Goal: Task Accomplishment & Management: Use online tool/utility

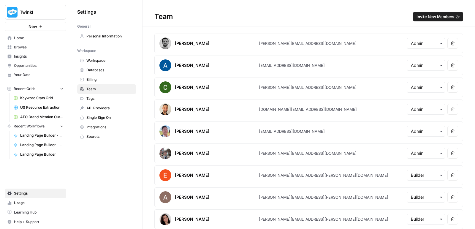
scroll to position [391, 0]
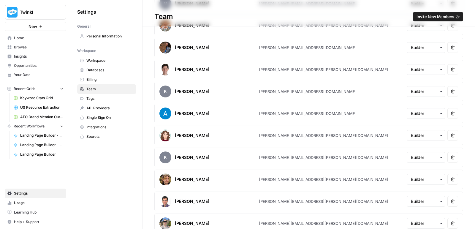
click at [26, 45] on span "Browse" at bounding box center [39, 47] width 50 height 5
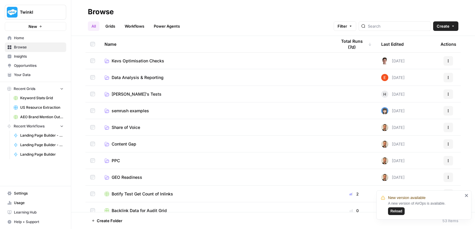
click at [118, 162] on span "PPC" at bounding box center [116, 161] width 8 height 6
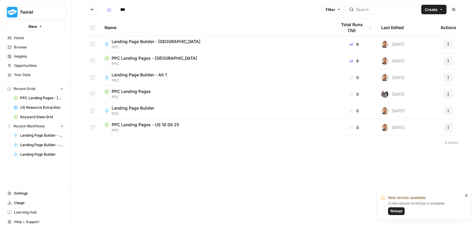
click at [150, 73] on span "Landing Page Builder - Alt 1" at bounding box center [139, 75] width 55 height 6
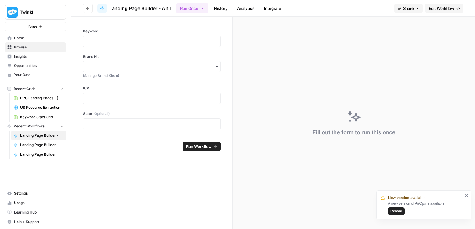
click at [448, 8] on span "Edit Workflow" at bounding box center [442, 8] width 26 height 6
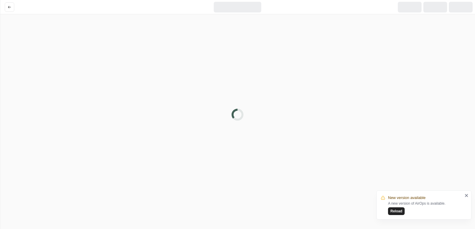
click at [398, 210] on span "Reload" at bounding box center [396, 210] width 12 height 5
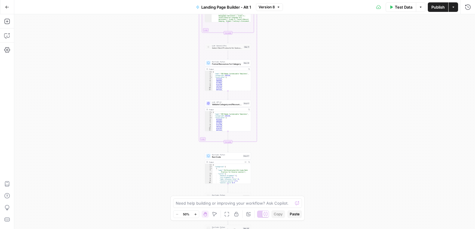
click at [234, 105] on span "Validate Category and Resources" at bounding box center [227, 104] width 30 height 3
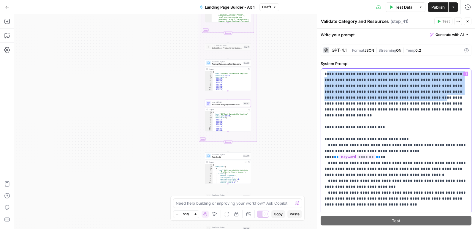
drag, startPoint x: 326, startPoint y: 75, endPoint x: 362, endPoint y: 95, distance: 40.5
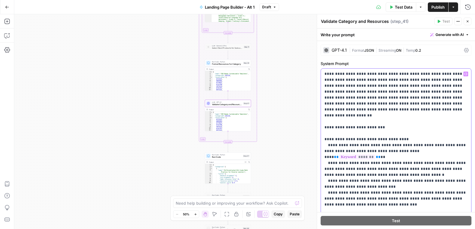
click at [323, 75] on div "**********" at bounding box center [396, 190] width 150 height 242
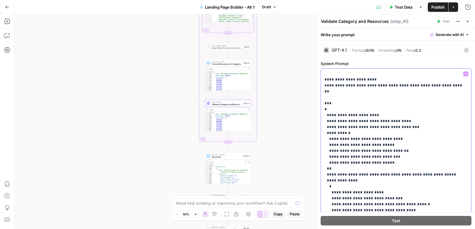
scroll to position [671, 0]
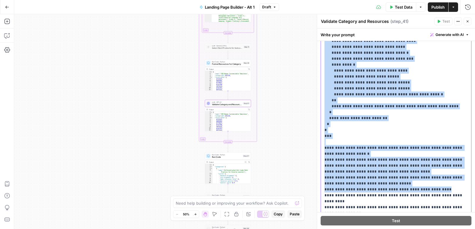
scroll to position [171, 0]
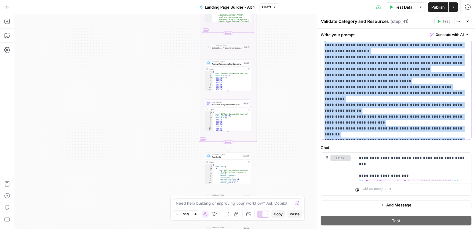
copy p "**********"
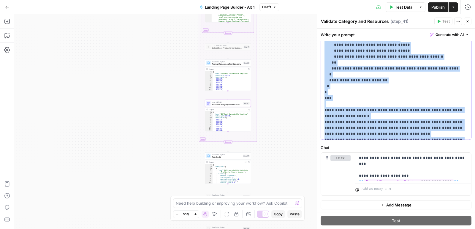
scroll to position [606, 0]
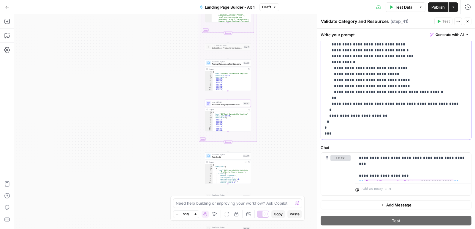
scroll to position [570, 0]
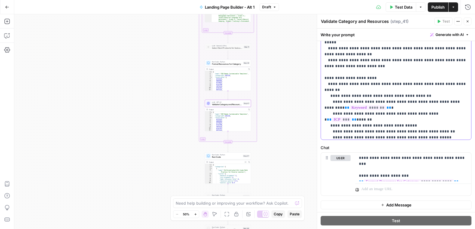
scroll to position [297, 0]
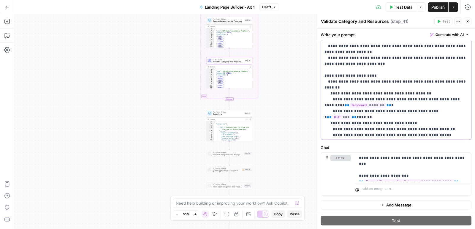
click at [367, 134] on p "**********" at bounding box center [395, 58] width 143 height 908
click at [368, 126] on p "**********" at bounding box center [395, 58] width 143 height 908
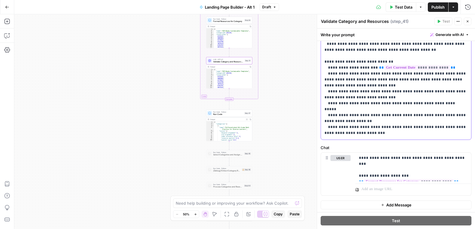
scroll to position [222, 0]
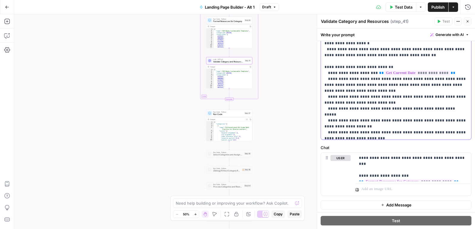
click at [352, 112] on p "**********" at bounding box center [395, 132] width 143 height 908
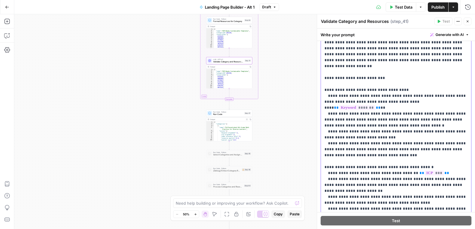
scroll to position [48, 0]
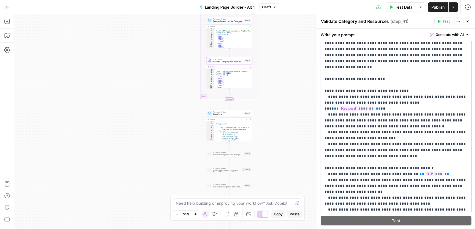
drag, startPoint x: 324, startPoint y: 85, endPoint x: 335, endPoint y: 86, distance: 11.6
click at [335, 86] on div "**********" at bounding box center [396, 141] width 151 height 242
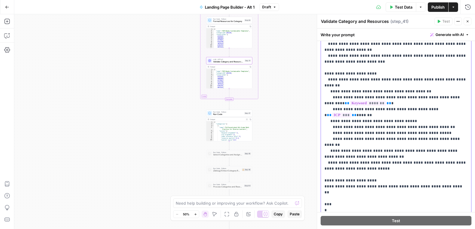
scroll to position [420, 0]
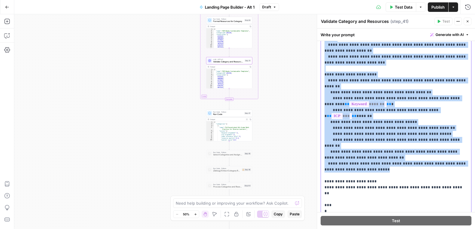
click at [371, 128] on p "**********" at bounding box center [395, 57] width 143 height 908
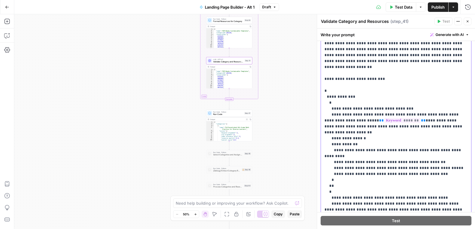
scroll to position [0, 0]
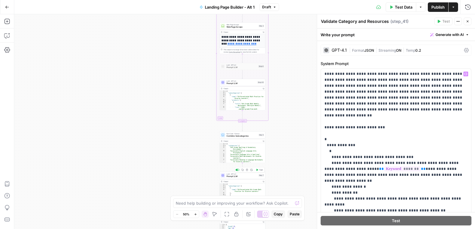
click at [238, 177] on span "Prompt LLM" at bounding box center [242, 176] width 31 height 3
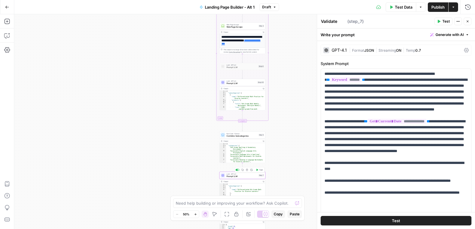
type textarea "Prompt LLM"
click at [361, 97] on p "**********" at bounding box center [395, 148] width 143 height 154
click at [307, 98] on div "Workflow Input Settings Inputs LLM · GPT-4.1 Prompt LLM Step 15 Output Copy 1 2…" at bounding box center [244, 121] width 461 height 215
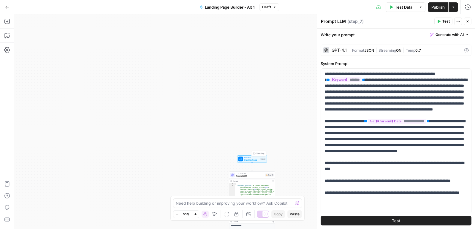
click at [252, 160] on span "Input Settings" at bounding box center [251, 160] width 15 height 3
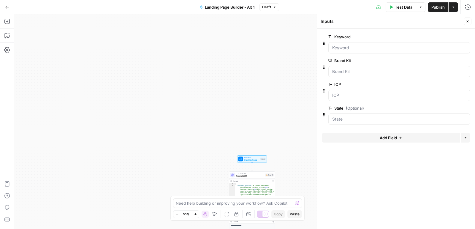
click at [400, 5] on span "Test Data" at bounding box center [404, 7] width 18 height 6
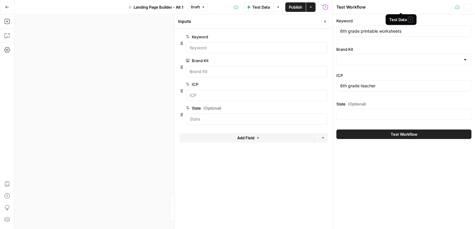
type input "Twinkl USA"
click at [349, 33] on input "6th grade printable worksheets" at bounding box center [403, 31] width 127 height 6
click at [341, 32] on input "6th grade printable worksheets" at bounding box center [403, 31] width 127 height 6
drag, startPoint x: 362, startPoint y: 31, endPoint x: 373, endPoint y: 31, distance: 11.0
click at [373, 31] on input "5th grade printable worksheets" at bounding box center [403, 31] width 127 height 6
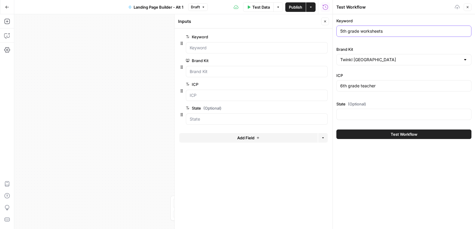
type input "5th grade worksheets"
click at [343, 85] on input "6th grade teacher" at bounding box center [403, 86] width 127 height 6
type input "5th grade teacher"
click at [385, 132] on button "Test Workflow" at bounding box center [403, 133] width 135 height 9
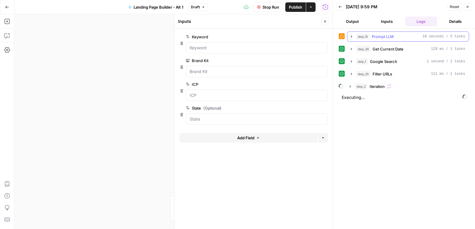
click at [352, 36] on icon "button" at bounding box center [351, 36] width 1 height 2
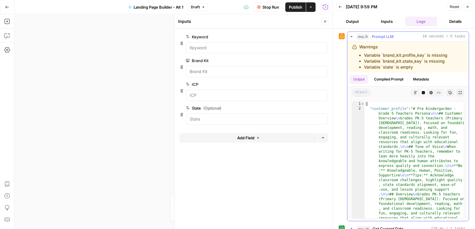
click at [352, 36] on icon "button" at bounding box center [351, 36] width 2 height 1
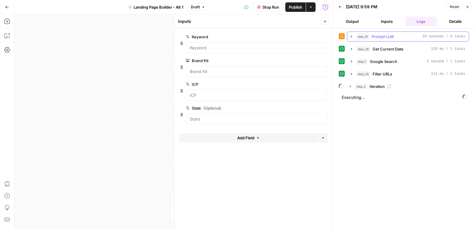
click at [351, 37] on icon "button" at bounding box center [351, 36] width 5 height 5
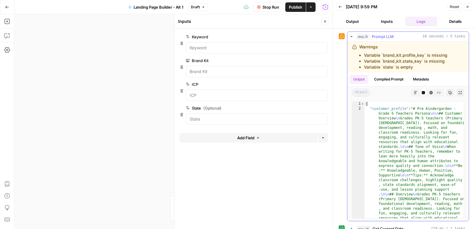
click at [351, 35] on icon "button" at bounding box center [351, 36] width 5 height 5
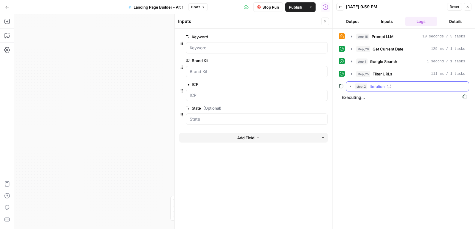
click at [349, 84] on icon "button" at bounding box center [350, 86] width 5 height 5
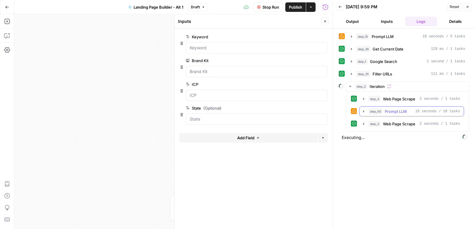
click at [364, 111] on icon "button" at bounding box center [363, 111] width 5 height 5
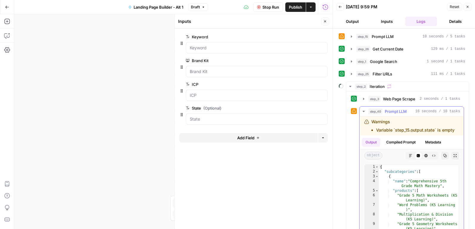
click at [364, 111] on icon "button" at bounding box center [363, 111] width 5 height 5
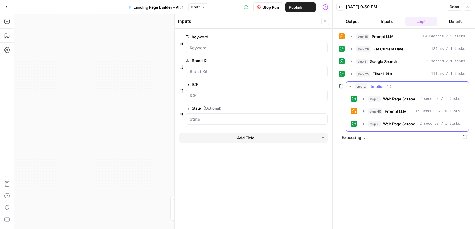
click at [349, 85] on icon "button" at bounding box center [350, 86] width 5 height 5
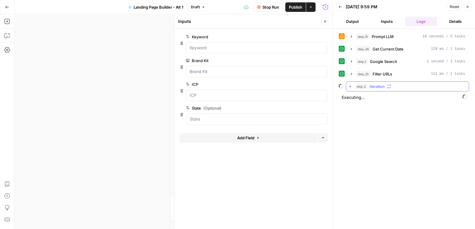
click at [349, 85] on icon "button" at bounding box center [350, 86] width 5 height 5
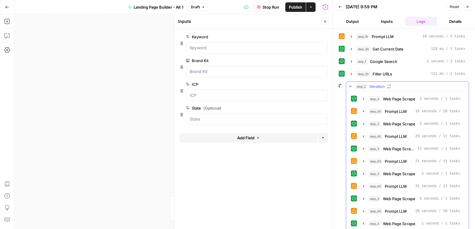
click at [349, 84] on icon "button" at bounding box center [350, 86] width 5 height 5
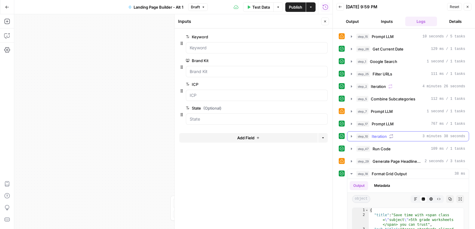
click at [352, 138] on button "step_10 Iteration 3 minutes 38 seconds" at bounding box center [407, 136] width 121 height 9
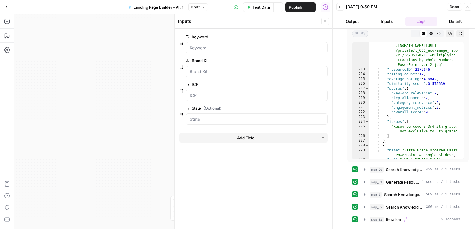
scroll to position [1511, 0]
click at [327, 21] on span "Close" at bounding box center [327, 21] width 0 height 0
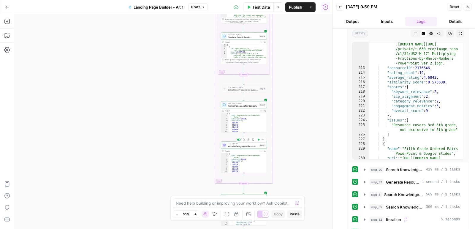
click at [241, 146] on span "Validate Category and Resources" at bounding box center [243, 146] width 30 height 3
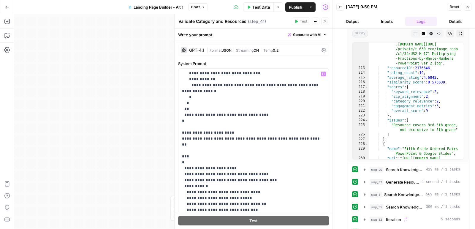
scroll to position [555, 0]
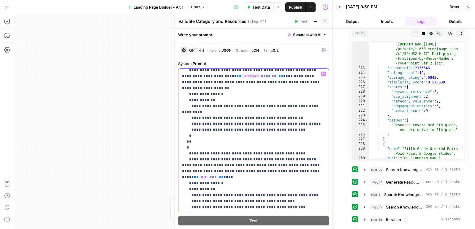
scroll to position [50, 0]
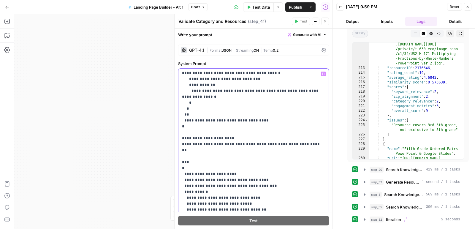
scroll to position [548, 0]
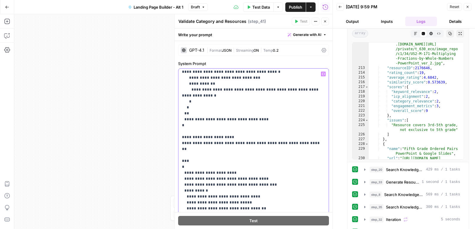
drag, startPoint x: 222, startPoint y: 142, endPoint x: 208, endPoint y: 142, distance: 14.6
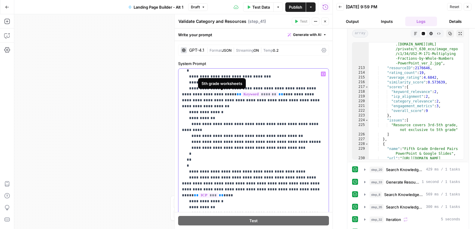
scroll to position [60, 0]
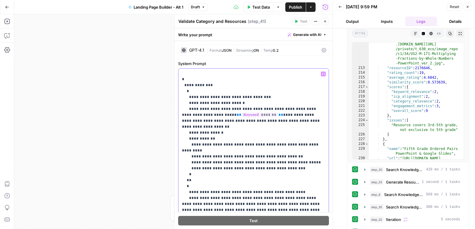
drag, startPoint x: 235, startPoint y: 96, endPoint x: 229, endPoint y: 96, distance: 5.6
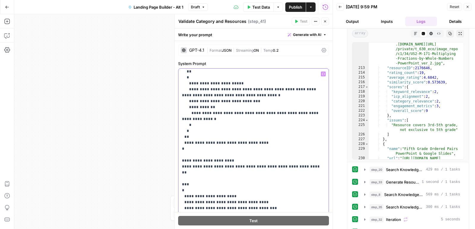
scroll to position [532, 0]
click at [249, 166] on p "**********" at bounding box center [253, 11] width 143 height 944
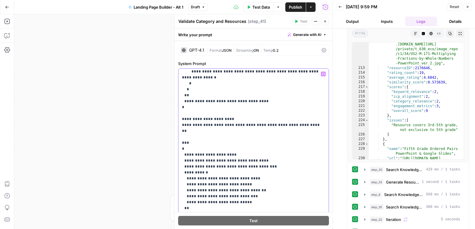
scroll to position [569, 0]
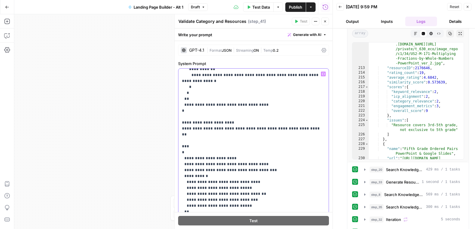
drag, startPoint x: 182, startPoint y: 121, endPoint x: 208, endPoint y: 157, distance: 44.7
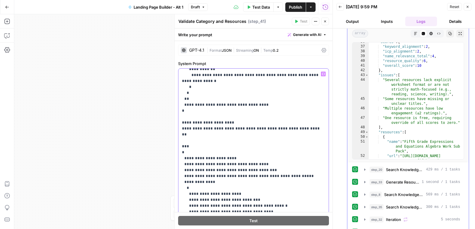
scroll to position [174, 0]
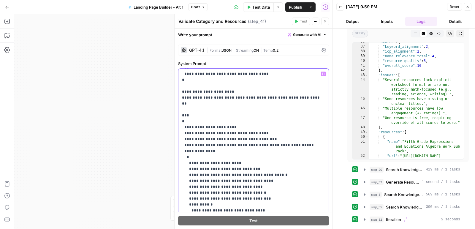
scroll to position [607, 0]
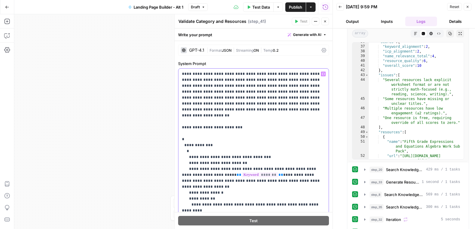
scroll to position [51, 0]
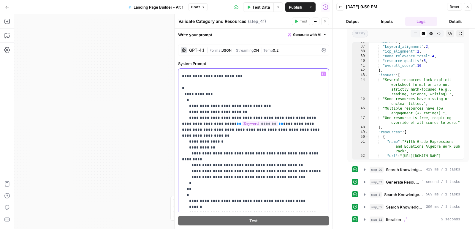
drag, startPoint x: 237, startPoint y: 105, endPoint x: 224, endPoint y: 105, distance: 12.5
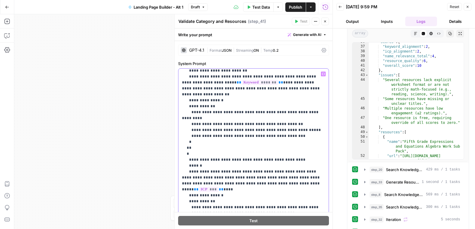
scroll to position [94, 0]
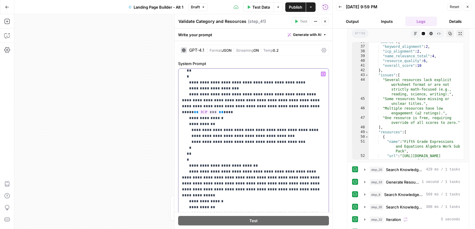
scroll to position [178, 0]
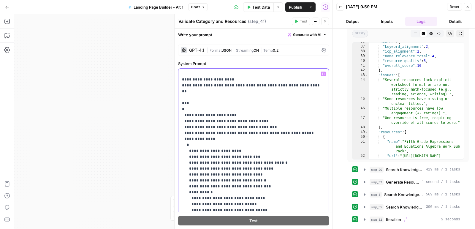
scroll to position [618, 0]
copy p "**********"
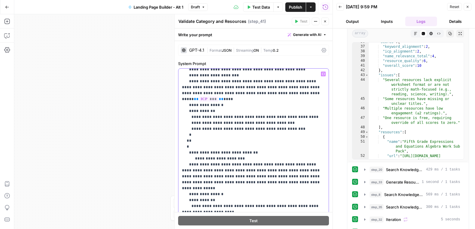
scroll to position [182, 0]
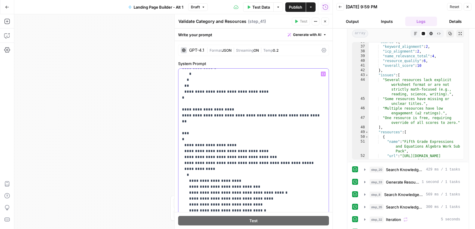
scroll to position [606, 0]
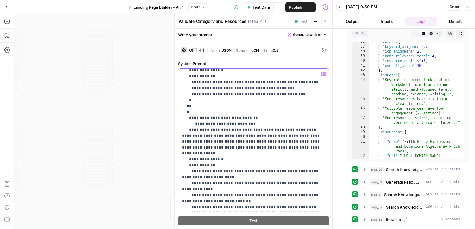
scroll to position [216, 0]
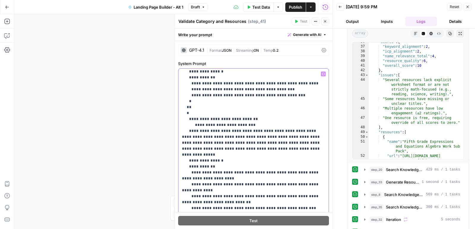
copy p "**********"
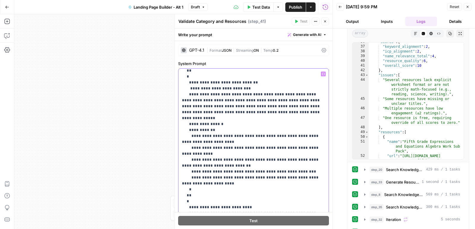
scroll to position [281, 0]
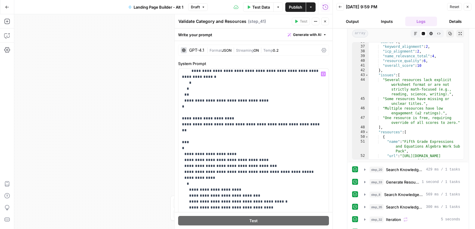
scroll to position [587, 0]
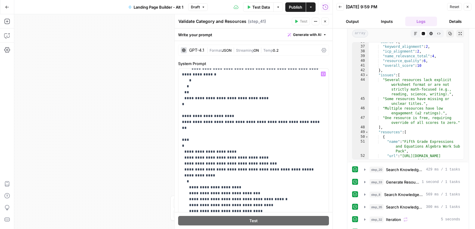
copy p "**********"
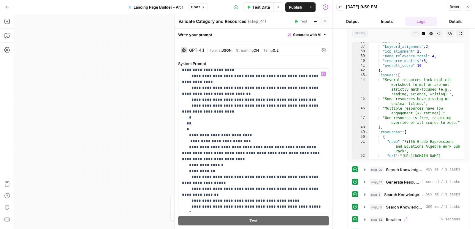
scroll to position [320, 0]
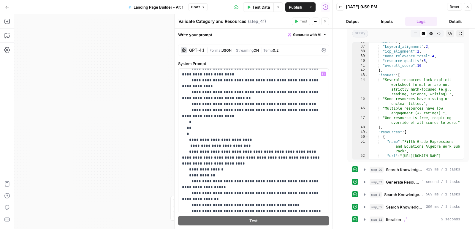
click at [242, 103] on p "**********" at bounding box center [253, 208] width 143 height 914
click at [238, 112] on p "**********" at bounding box center [253, 208] width 143 height 914
click at [203, 108] on p "**********" at bounding box center [253, 208] width 143 height 914
click at [325, 22] on icon "button" at bounding box center [325, 22] width 4 height 4
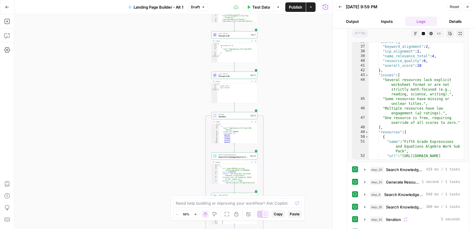
click at [231, 116] on span "Iteration" at bounding box center [233, 116] width 30 height 3
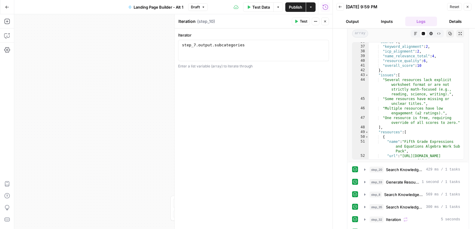
click at [300, 24] on button "Test" at bounding box center [301, 22] width 18 height 8
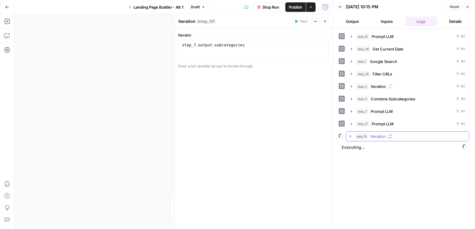
click at [350, 135] on icon "button" at bounding box center [350, 136] width 1 height 2
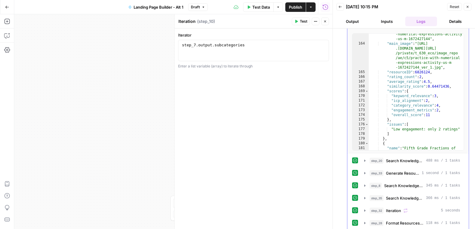
scroll to position [1189, 0]
drag, startPoint x: 385, startPoint y: 74, endPoint x: 423, endPoint y: 77, distance: 38.8
click at [423, 77] on div ""url" : "https://www.twinkl.com /resource/practice-with -numerical-expressions-…" at bounding box center [417, 97] width 96 height 150
type textarea "**********"
click at [435, 79] on div ""url" : "https://www.twinkl.com /resource/practice-with -numerical-expressions-…" at bounding box center [417, 97] width 96 height 150
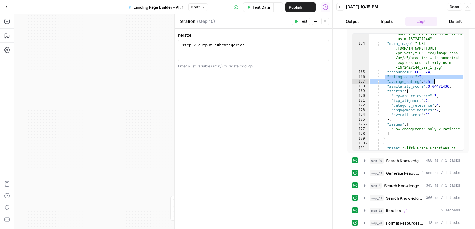
scroll to position [150, 0]
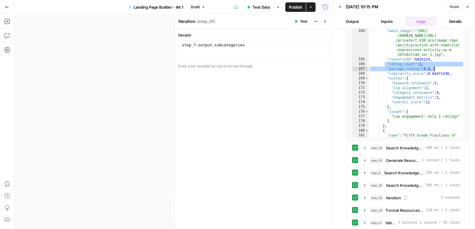
click at [329, 21] on header "Iteration Iteration ( step_10 ) Test Actions Close" at bounding box center [254, 21] width 158 height 14
click at [327, 22] on icon "button" at bounding box center [325, 22] width 4 height 4
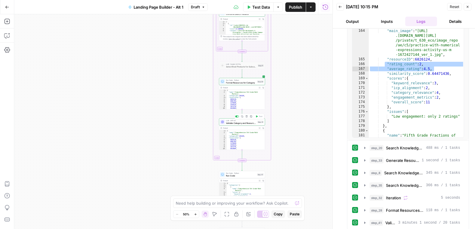
click at [248, 124] on div "LLM · GPT-4.1 Validate Category and Resources Step 41 Copy step Delete step Add…" at bounding box center [242, 121] width 46 height 7
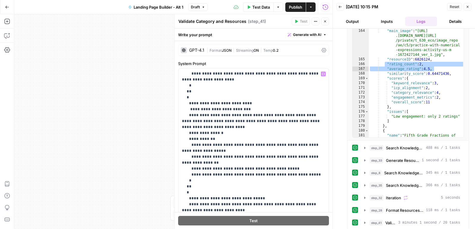
scroll to position [356, 0]
click at [191, 145] on p "**********" at bounding box center [253, 172] width 143 height 914
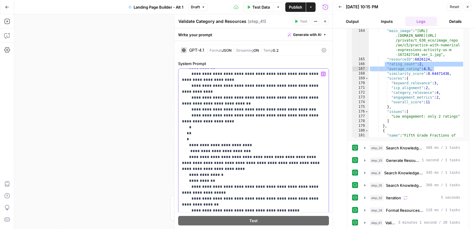
scroll to position [313, 0]
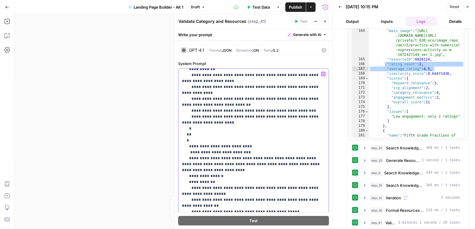
click at [188, 145] on p "**********" at bounding box center [253, 214] width 143 height 914
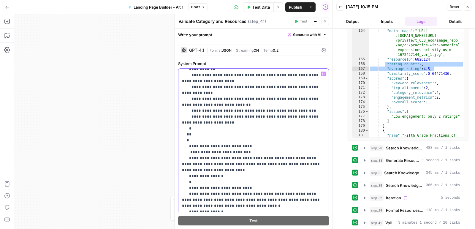
drag, startPoint x: 224, startPoint y: 139, endPoint x: 175, endPoint y: 111, distance: 56.8
click at [175, 111] on div "**********" at bounding box center [253, 121] width 158 height 215
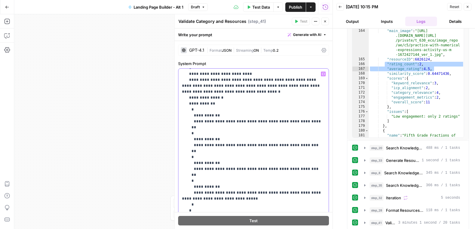
scroll to position [416, 0]
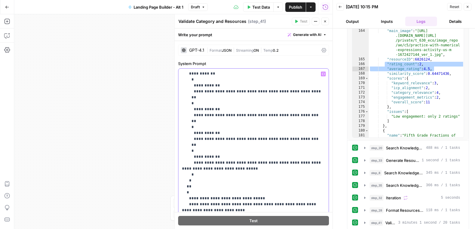
click at [200, 146] on p "**********" at bounding box center [253, 142] width 143 height 974
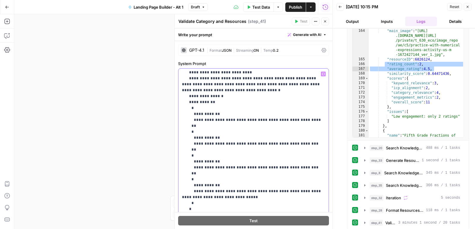
scroll to position [387, 0]
click at [300, 84] on p "**********" at bounding box center [253, 171] width 143 height 974
click at [299, 109] on p "**********" at bounding box center [253, 171] width 143 height 974
click at [293, 132] on p "**********" at bounding box center [253, 171] width 143 height 974
click at [326, 20] on icon "button" at bounding box center [325, 21] width 2 height 2
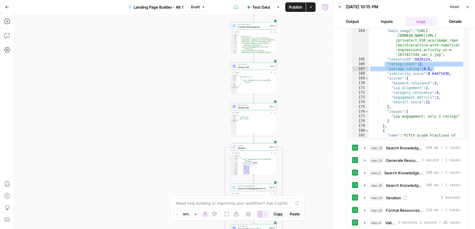
click at [250, 148] on span "Iteration" at bounding box center [253, 147] width 30 height 3
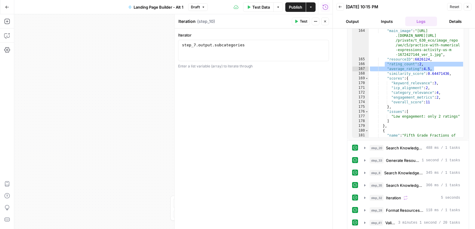
click at [299, 20] on button "Test" at bounding box center [301, 22] width 18 height 8
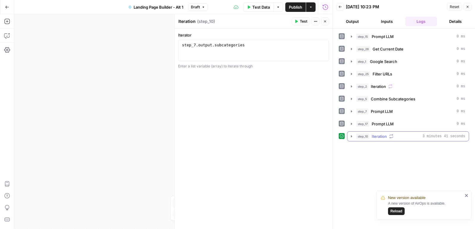
click at [350, 134] on icon "button" at bounding box center [351, 136] width 5 height 5
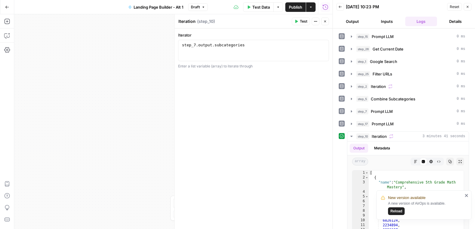
click at [468, 197] on icon "close" at bounding box center [466, 195] width 3 height 3
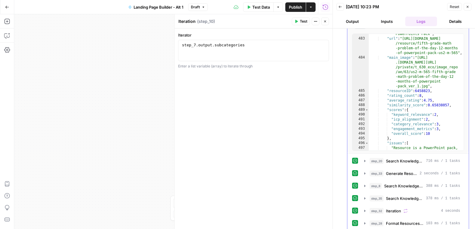
scroll to position [3520, 0]
click at [395, 91] on div ""name" : "Fifth Grade Math Problem of the Day: 12-Months of PowerPoints Pack" ,…" at bounding box center [417, 94] width 96 height 141
click at [327, 21] on button "Close" at bounding box center [325, 22] width 8 height 8
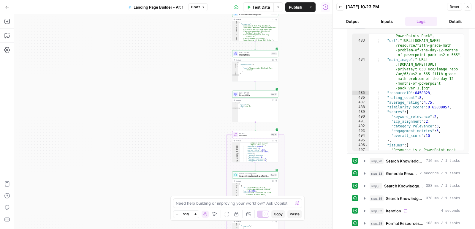
scroll to position [400, 0]
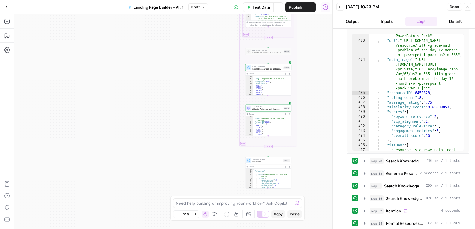
click at [273, 110] on span "Validate Category and Resources" at bounding box center [267, 108] width 30 height 3
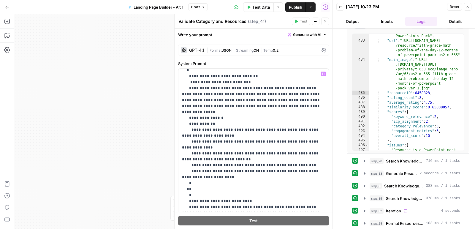
scroll to position [342, 0]
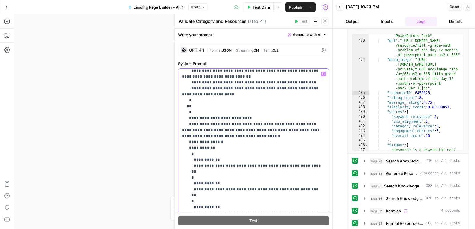
click at [216, 130] on p "**********" at bounding box center [253, 216] width 143 height 974
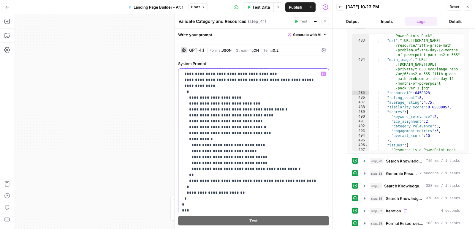
scroll to position [737, 0]
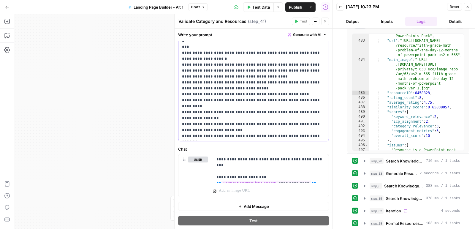
scroll to position [171, 0]
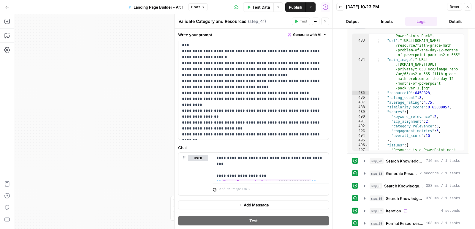
type textarea "**********"
click at [397, 106] on div ""name" : "Fifth Grade Math Problem of the Day: 12-Months of PowerPoints Pack" ,…" at bounding box center [417, 94] width 96 height 141
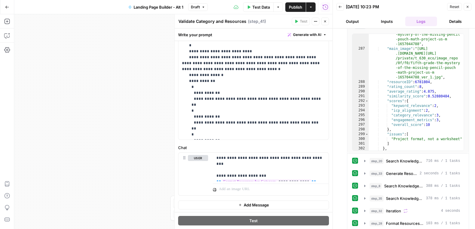
scroll to position [237, 0]
click at [258, 86] on p "**********" at bounding box center [253, 147] width 143 height 968
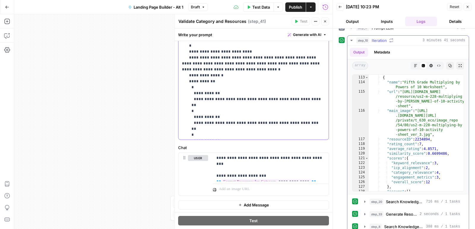
scroll to position [815, 0]
click at [321, 20] on button "Close" at bounding box center [325, 22] width 8 height 8
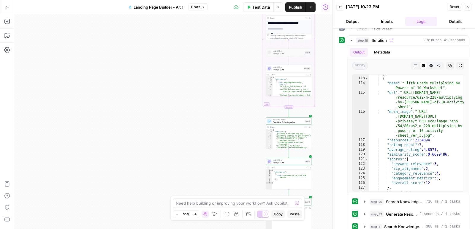
click at [285, 161] on span "Prompt LLM" at bounding box center [288, 162] width 31 height 3
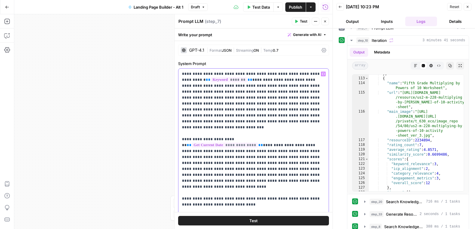
click at [216, 95] on p "**********" at bounding box center [253, 148] width 143 height 154
click at [291, 8] on span "Publish" at bounding box center [295, 7] width 13 height 6
click at [5, 9] on icon "button" at bounding box center [7, 7] width 4 height 4
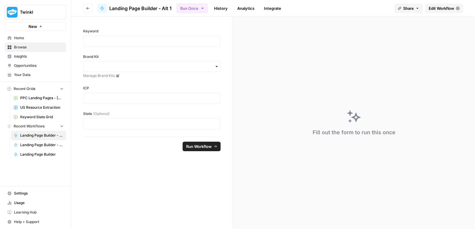
click at [27, 47] on span "Browse" at bounding box center [39, 47] width 50 height 5
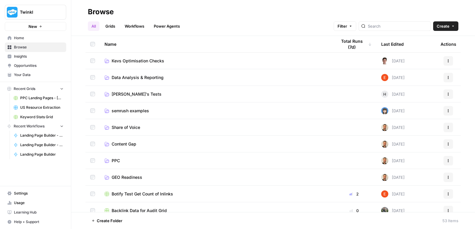
click at [112, 162] on span "PPC" at bounding box center [116, 161] width 8 height 6
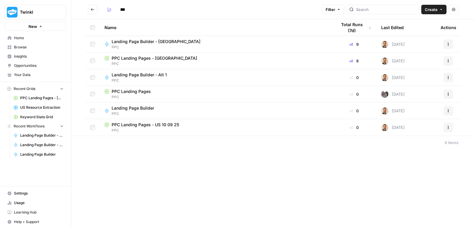
click at [156, 127] on span "PPC Landing Pages - US 10 09 25" at bounding box center [145, 125] width 67 height 6
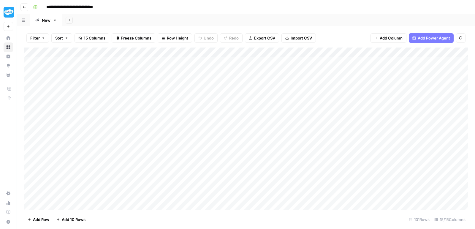
click at [288, 60] on div "Add Column" at bounding box center [246, 129] width 444 height 164
click at [287, 112] on div "Add Column" at bounding box center [246, 129] width 444 height 164
click at [288, 174] on div "Add Column" at bounding box center [246, 129] width 444 height 164
